Goal: Task Accomplishment & Management: Manage account settings

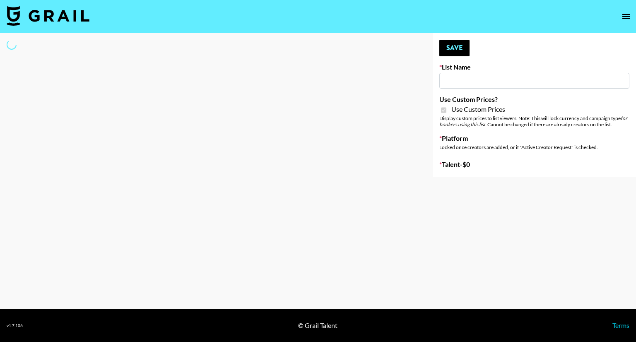
type input "HaruHaru Wonder 15/10"
checkbox input "true"
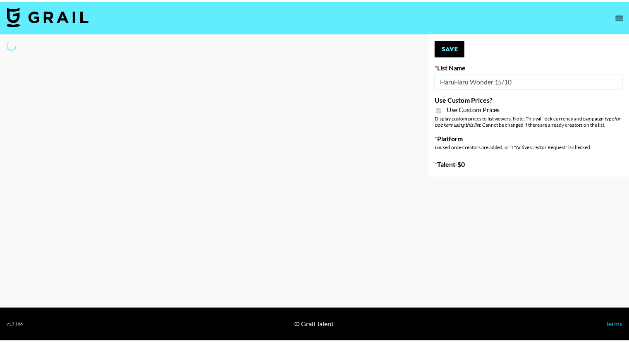
select select "Brand"
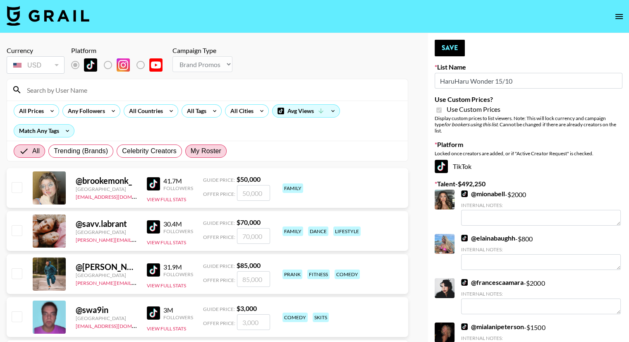
click at [221, 156] on label "My Roster" at bounding box center [205, 150] width 41 height 13
click at [191, 151] on input "My Roster" at bounding box center [191, 151] width 0 height 0
radio input "true"
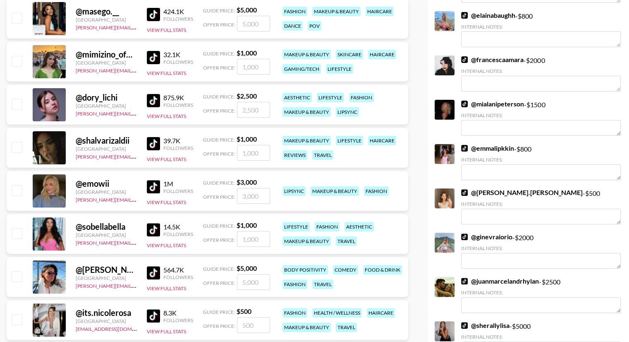
scroll to position [207, 0]
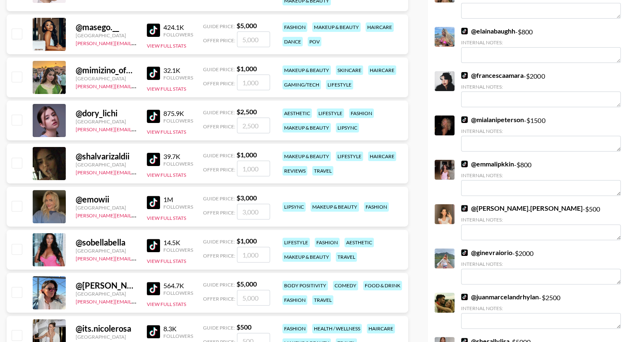
click at [16, 78] on input "checkbox" at bounding box center [17, 77] width 10 height 10
checkbox input "true"
type input "1000"
click at [17, 162] on input "checkbox" at bounding box center [17, 163] width 10 height 10
checkbox input "true"
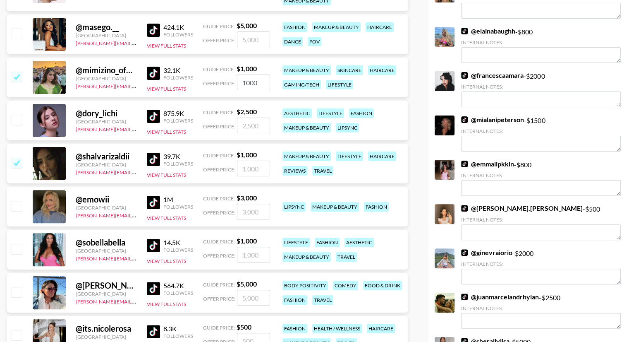
type input "1000"
click at [17, 209] on input "checkbox" at bounding box center [17, 206] width 10 height 10
checkbox input "true"
type input "3000"
click at [17, 248] on input "checkbox" at bounding box center [17, 249] width 10 height 10
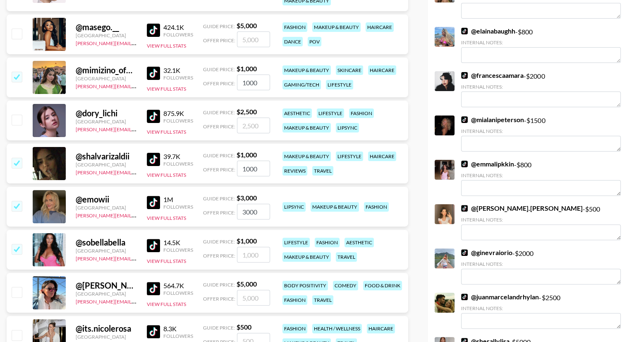
checkbox input "true"
type input "1000"
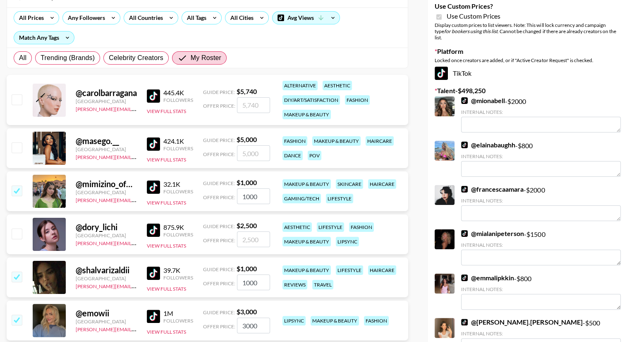
scroll to position [0, 0]
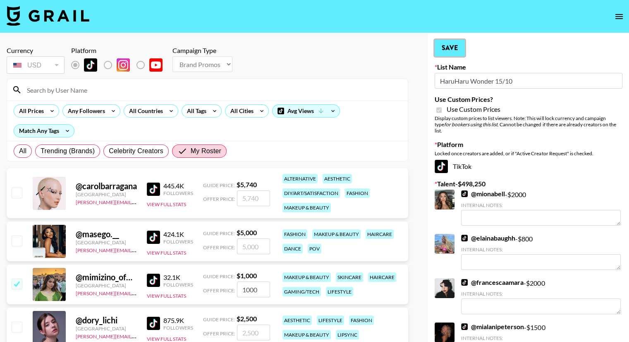
click at [458, 49] on button "Save" at bounding box center [450, 48] width 30 height 17
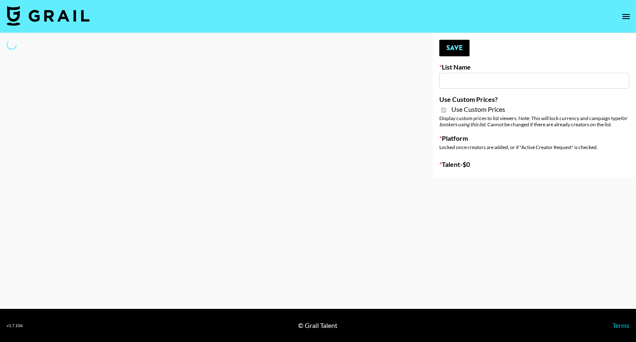
type input "Walmart Fashion"
checkbox input "true"
select select "Brand"
type input "Hot Chocolate Brand - US"
checkbox input "true"
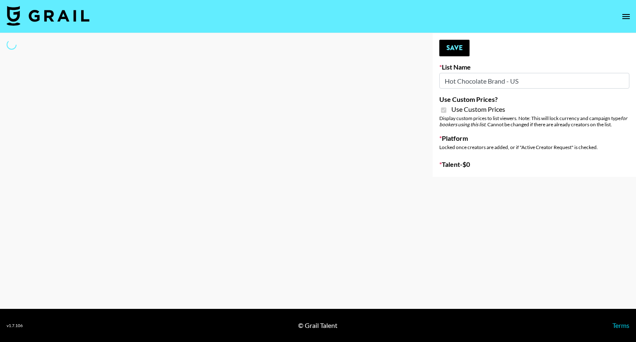
select select "Brand"
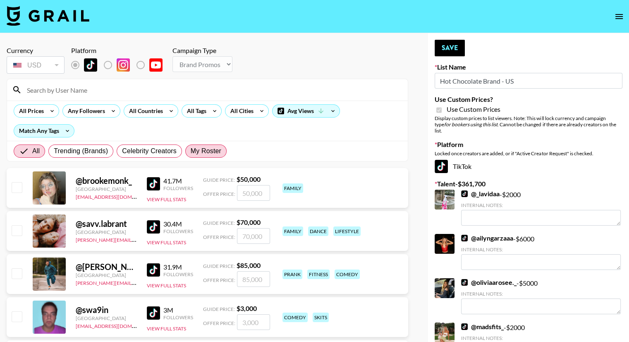
click at [196, 146] on span "My Roster" at bounding box center [206, 151] width 31 height 10
click at [191, 151] on input "My Roster" at bounding box center [191, 151] width 0 height 0
radio input "true"
